Goal: Download file/media

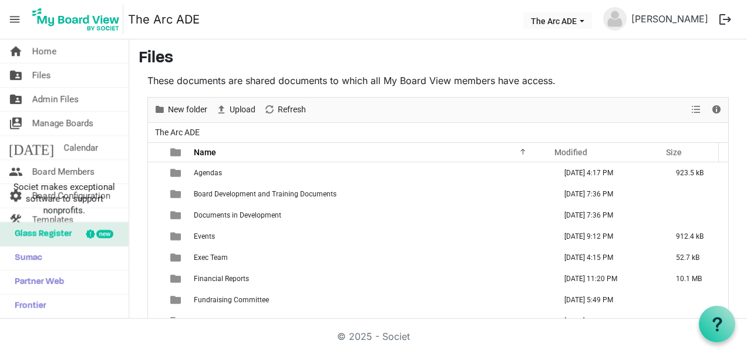
scroll to position [422, 0]
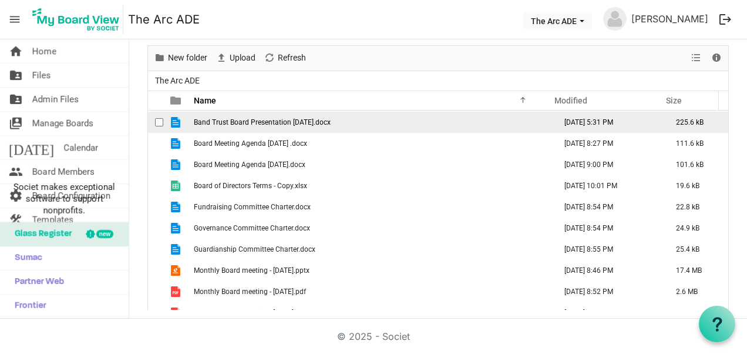
click at [273, 118] on span "Band Trust Board Presentation August 2025.docx" at bounding box center [262, 122] width 137 height 8
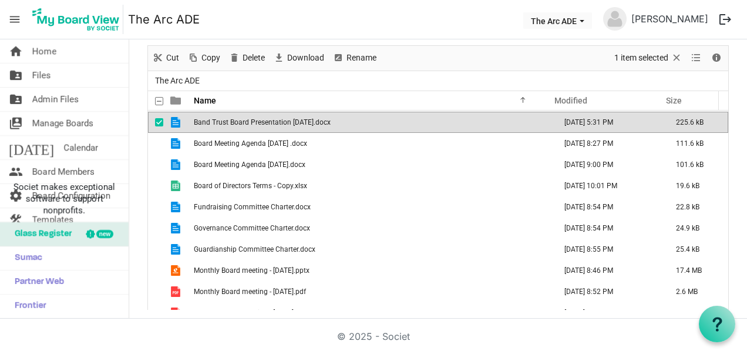
click at [273, 118] on span "Band Trust Board Presentation August 2025.docx" at bounding box center [262, 122] width 137 height 8
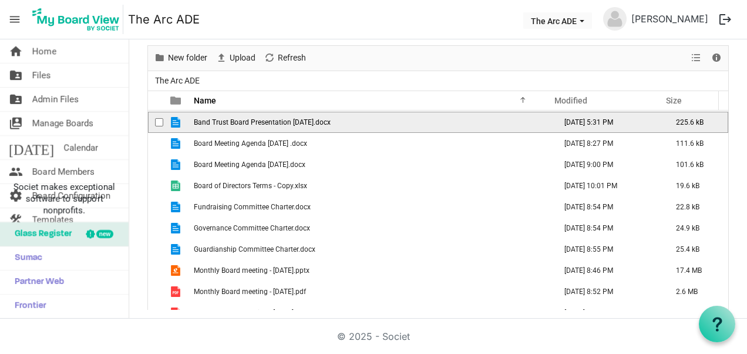
click at [273, 118] on span "Band Trust Board Presentation August 2025.docx" at bounding box center [262, 122] width 137 height 8
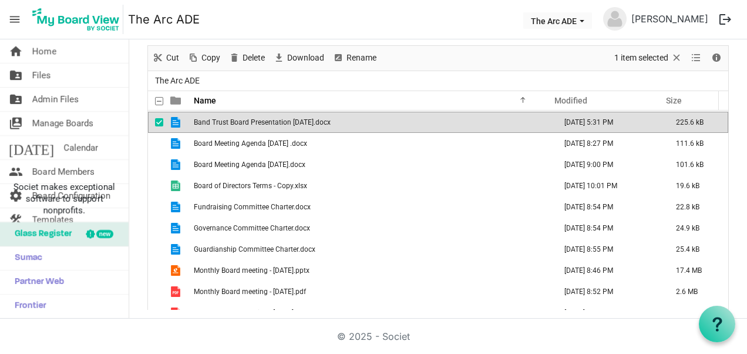
click at [273, 118] on span "Band Trust Board Presentation August 2025.docx" at bounding box center [262, 122] width 137 height 8
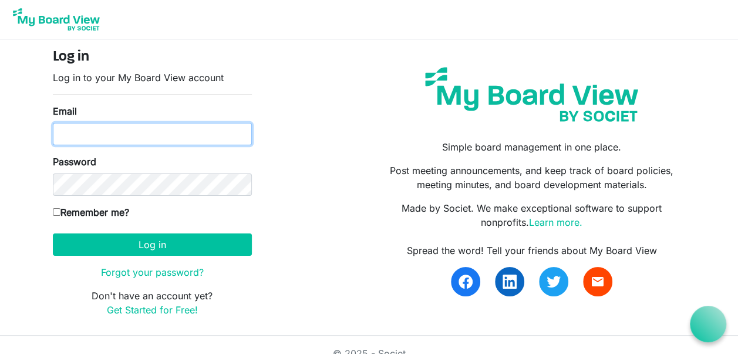
type input "[EMAIL_ADDRESS][DOMAIN_NAME]"
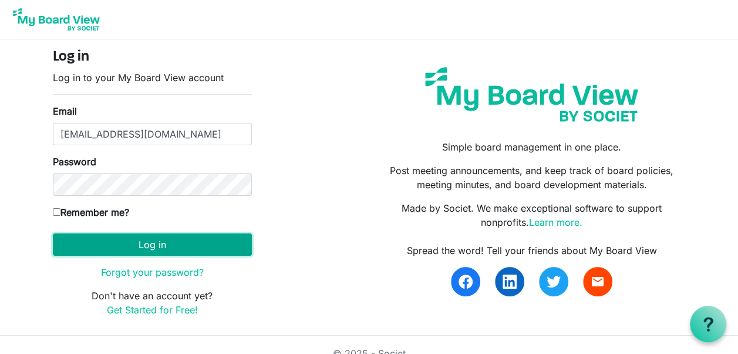
click at [152, 245] on button "Log in" at bounding box center [152, 244] width 199 height 22
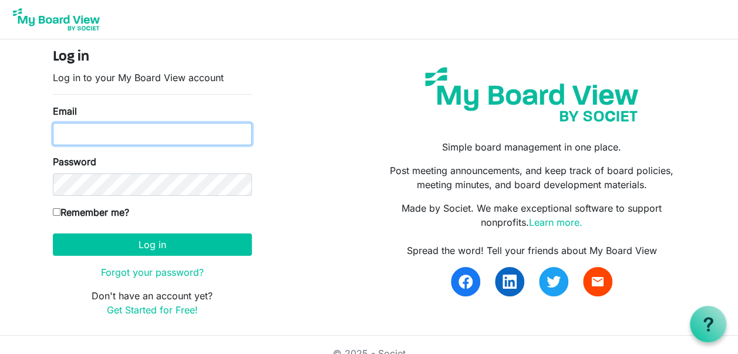
type input "[EMAIL_ADDRESS][DOMAIN_NAME]"
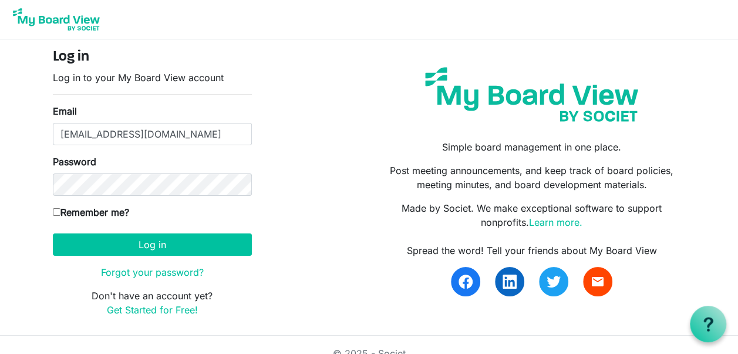
click at [55, 212] on input "Remember me?" at bounding box center [57, 212] width 8 height 8
checkbox input "true"
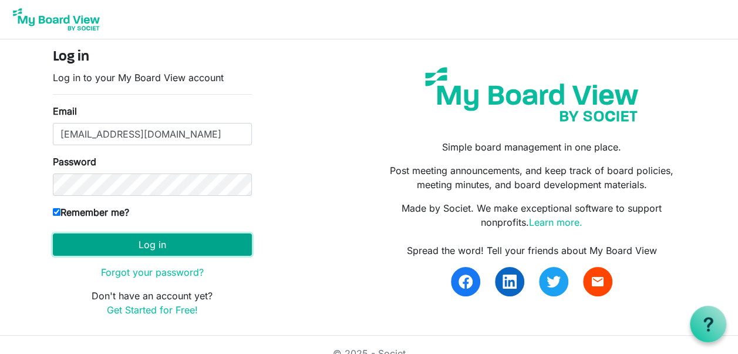
click at [185, 248] on button "Log in" at bounding box center [152, 244] width 199 height 22
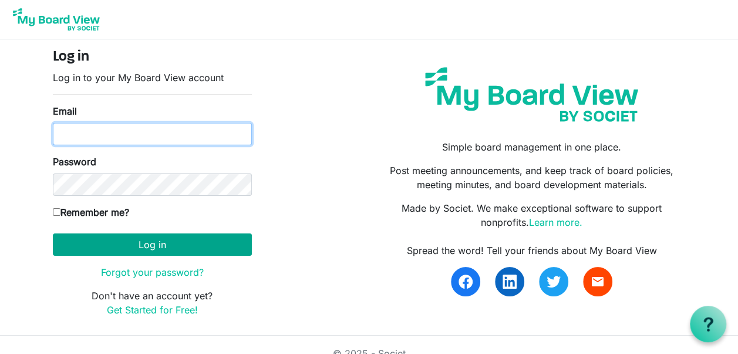
type input "[EMAIL_ADDRESS][DOMAIN_NAME]"
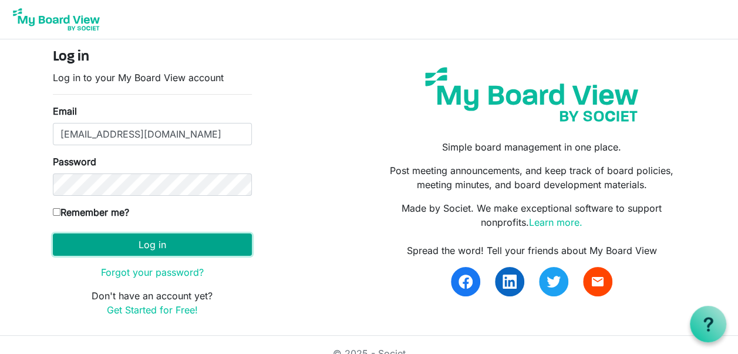
click at [134, 243] on button "Log in" at bounding box center [152, 244] width 199 height 22
